Goal: Communication & Community: Connect with others

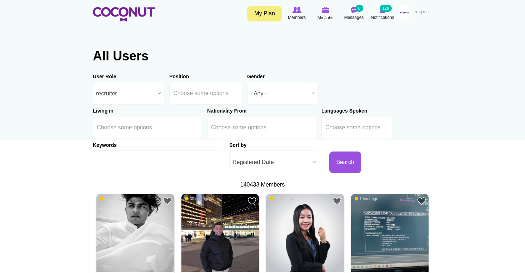
scroll to position [4, 0]
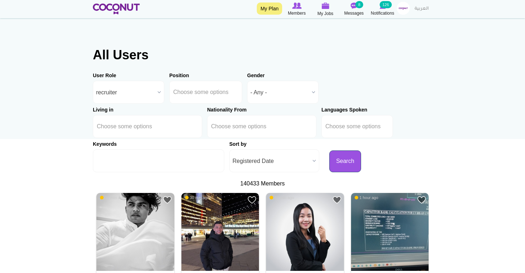
click at [329, 164] on button "Search" at bounding box center [345, 161] width 32 height 22
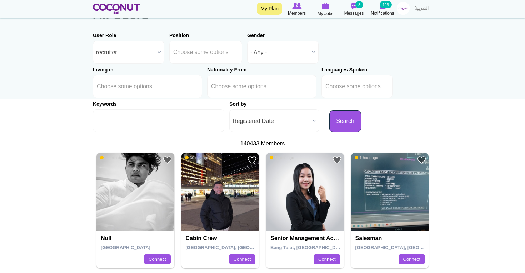
scroll to position [50, 0]
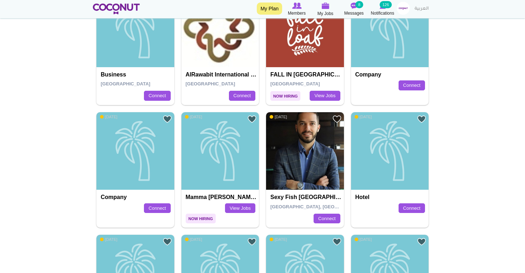
scroll to position [571, 0]
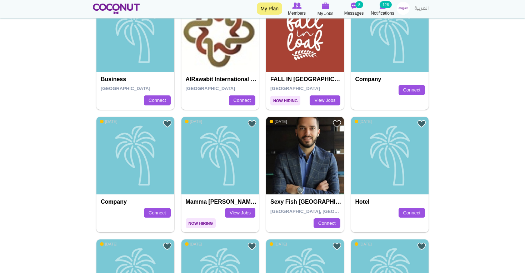
click at [403, 9] on img at bounding box center [403, 8] width 13 height 13
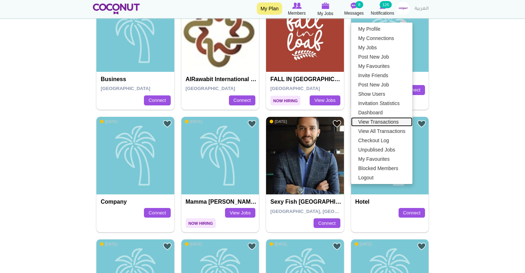
click at [373, 121] on link "View Transactions" at bounding box center [381, 121] width 61 height 9
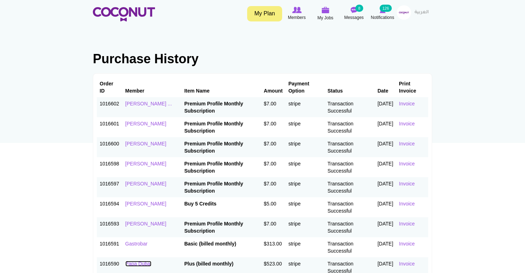
click at [143, 263] on link "Papa Dubai" at bounding box center [138, 264] width 26 height 6
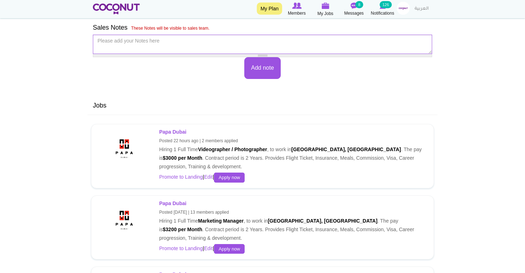
scroll to position [404, 0]
click at [172, 201] on strong "Papa Dubai" at bounding box center [172, 203] width 27 height 6
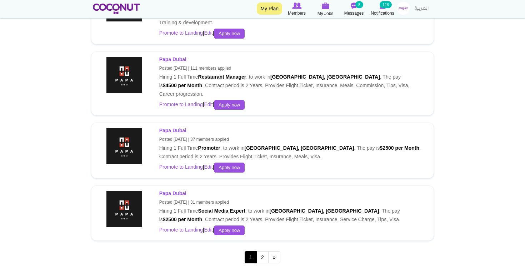
scroll to position [1119, 0]
click at [173, 190] on strong "Papa Dubai" at bounding box center [172, 193] width 27 height 6
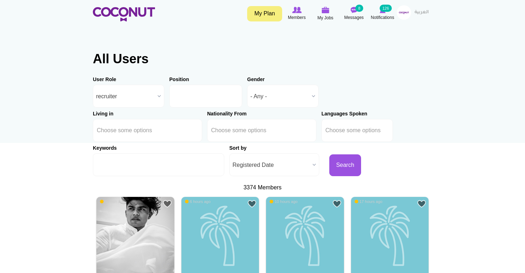
click at [192, 101] on li at bounding box center [205, 96] width 64 height 15
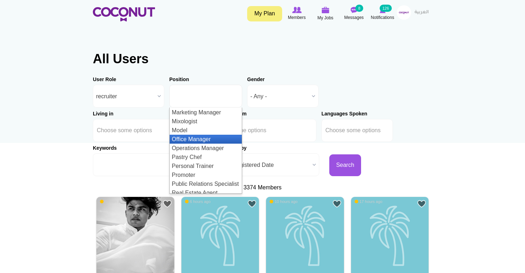
scroll to position [586, 0]
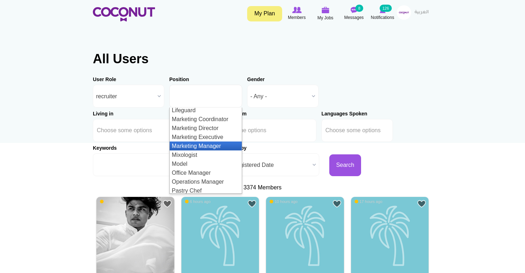
click at [200, 147] on li "Marketing Manager" at bounding box center [206, 146] width 72 height 9
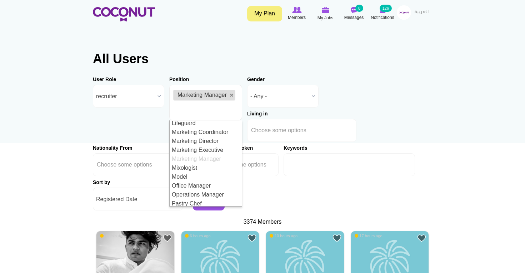
scroll to position [0, 0]
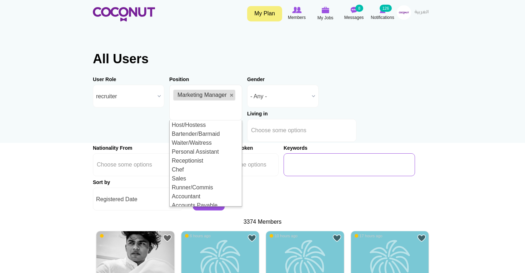
click at [326, 169] on input "Keywords" at bounding box center [349, 164] width 131 height 23
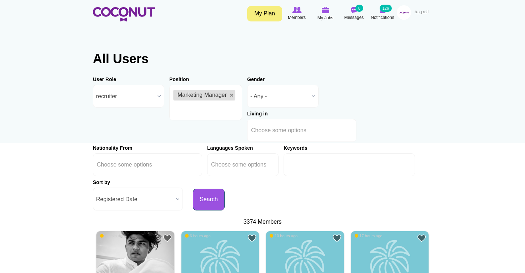
click at [199, 207] on button "Search" at bounding box center [209, 200] width 32 height 22
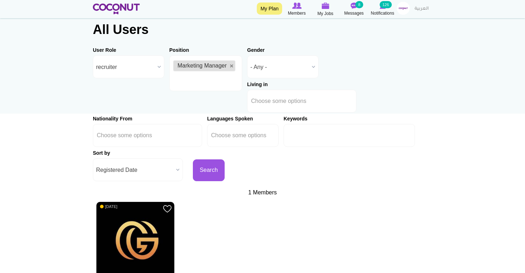
scroll to position [26, 0]
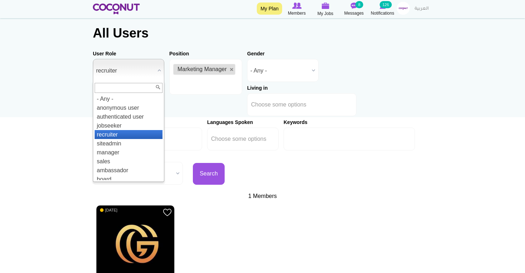
click at [157, 69] on b at bounding box center [159, 70] width 9 height 22
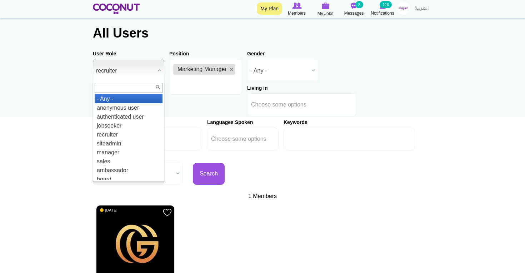
click at [136, 101] on li "- Any -" at bounding box center [129, 98] width 68 height 9
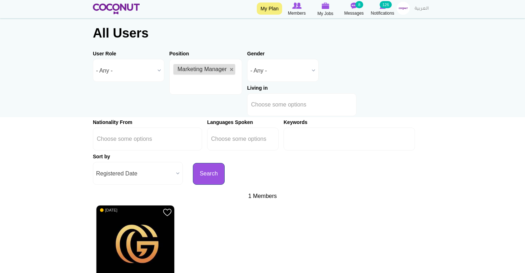
click at [220, 165] on button "Search" at bounding box center [209, 174] width 32 height 22
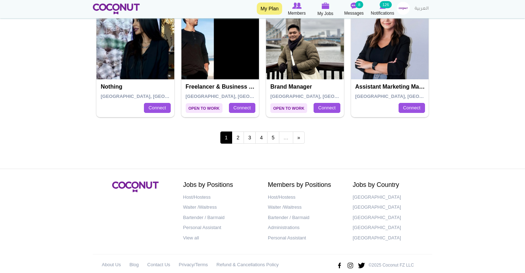
scroll to position [1335, 0]
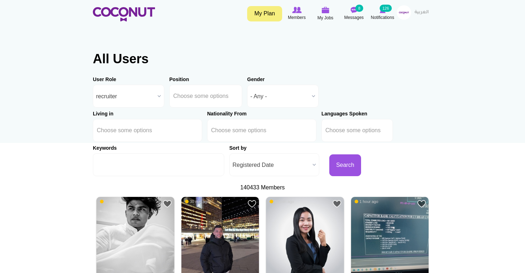
click at [309, 166] on div "User Role - Any - anonymous user authenticated user jobseeker recruiter siteadm…" at bounding box center [262, 124] width 339 height 103
click at [329, 168] on button "Search" at bounding box center [345, 165] width 32 height 22
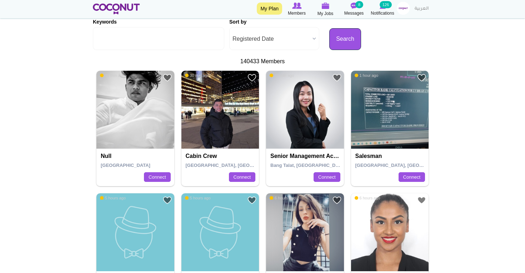
scroll to position [149, 0]
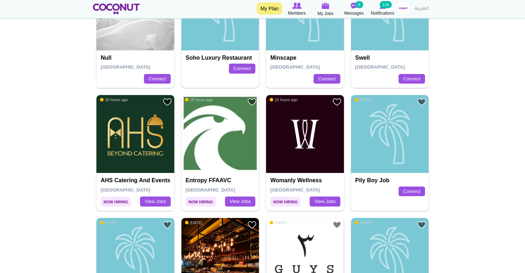
scroll to position [227, 0]
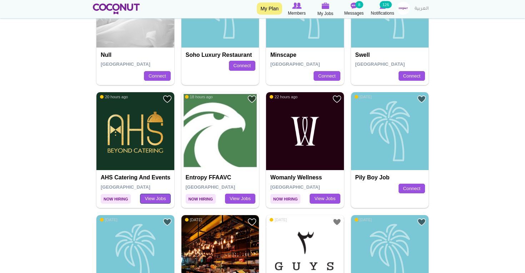
click at [150, 200] on link "View Jobs" at bounding box center [155, 199] width 30 height 10
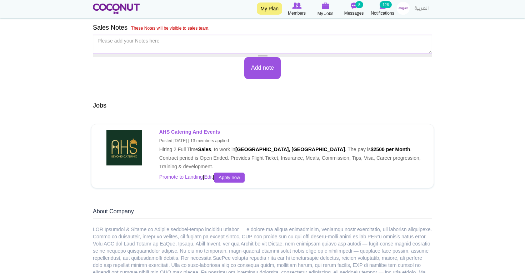
scroll to position [351, 0]
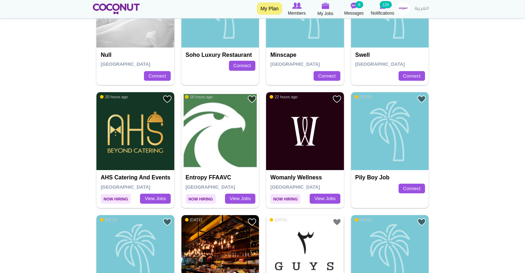
click at [294, 159] on img at bounding box center [305, 131] width 78 height 78
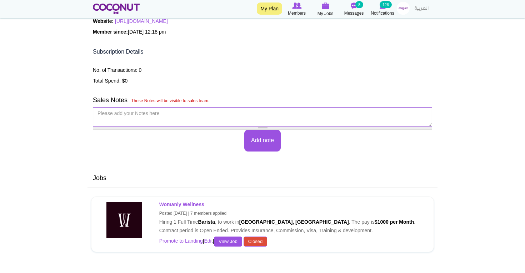
scroll to position [277, 0]
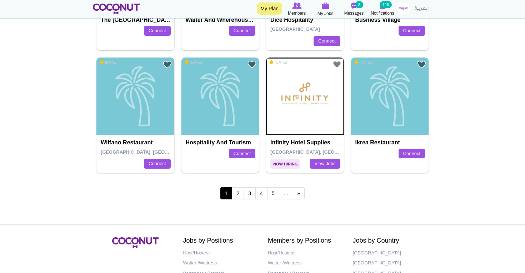
scroll to position [1244, 0]
click at [317, 163] on link "View Jobs" at bounding box center [325, 163] width 30 height 10
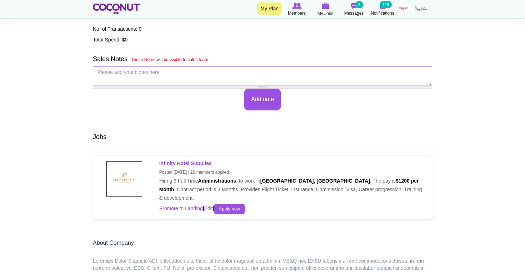
scroll to position [239, 0]
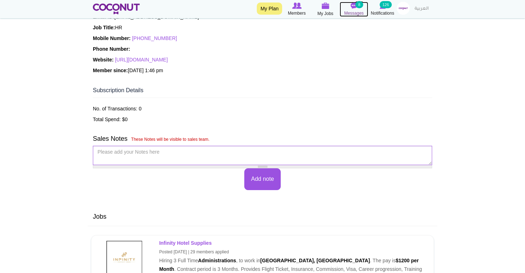
click at [352, 10] on span "Messages" at bounding box center [354, 13] width 20 height 7
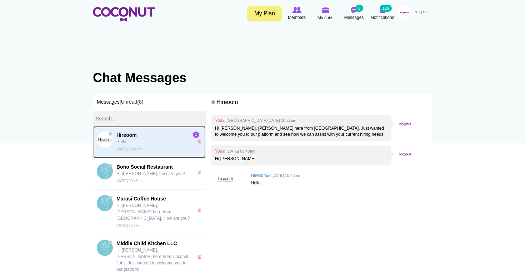
click at [143, 148] on small "[DATE] 10:43pm" at bounding box center [129, 149] width 26 height 4
click at [180, 144] on p "Hello" at bounding box center [153, 142] width 74 height 6
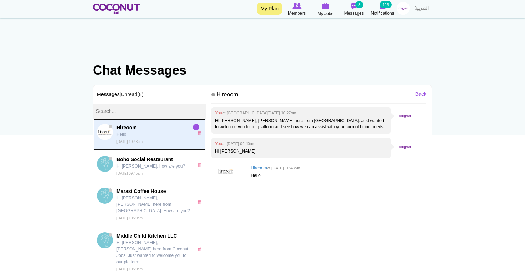
scroll to position [14, 0]
